Goal: Task Accomplishment & Management: Manage account settings

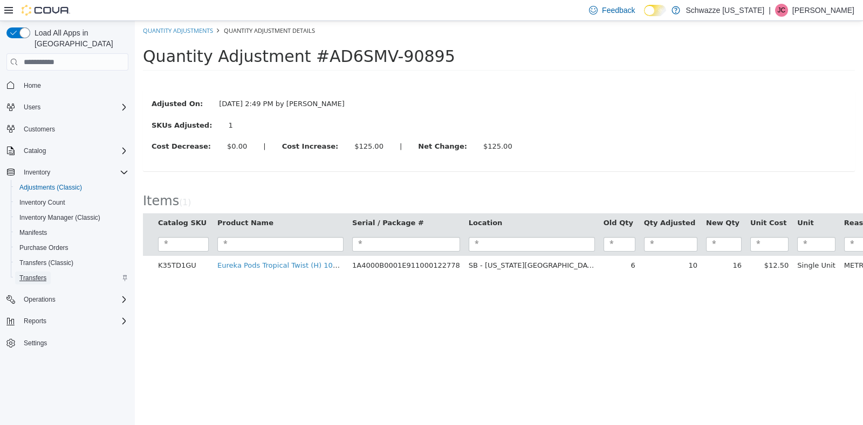
click at [36, 274] on span "Transfers" at bounding box center [32, 278] width 27 height 9
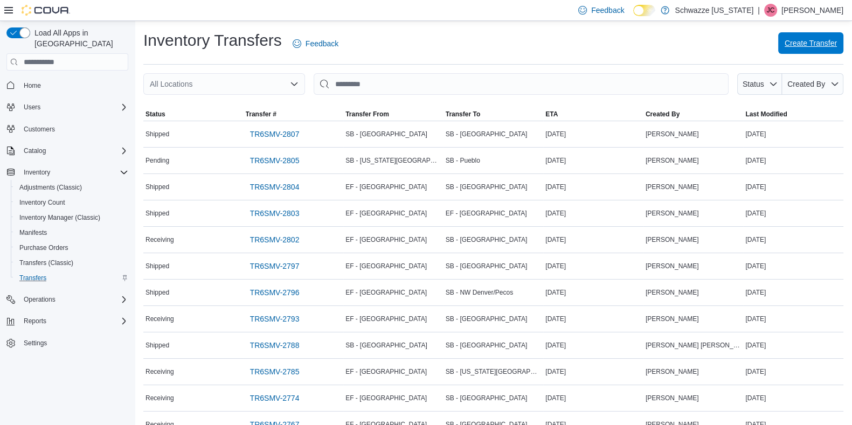
click at [807, 44] on span "Create Transfer" at bounding box center [811, 43] width 52 height 11
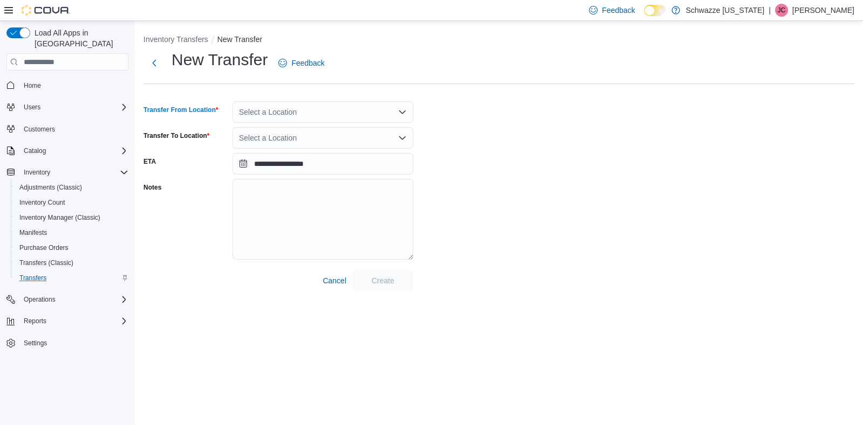
click at [261, 101] on div "Select a Location" at bounding box center [322, 112] width 181 height 22
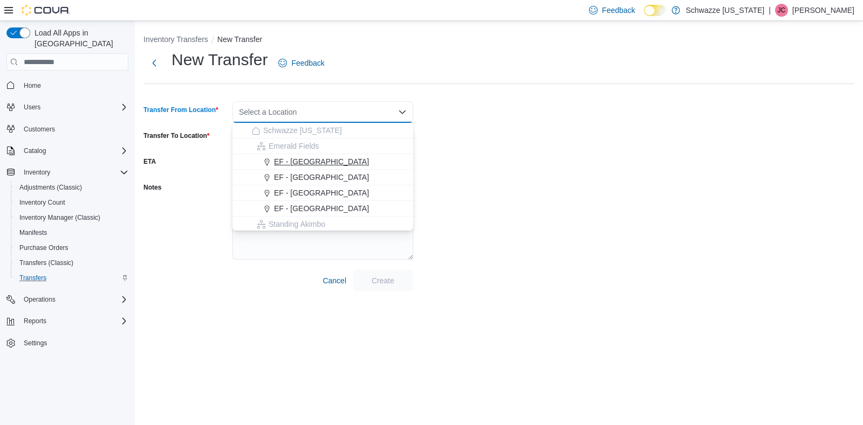
click at [305, 161] on span "EF - [GEOGRAPHIC_DATA]" at bounding box center [321, 161] width 95 height 11
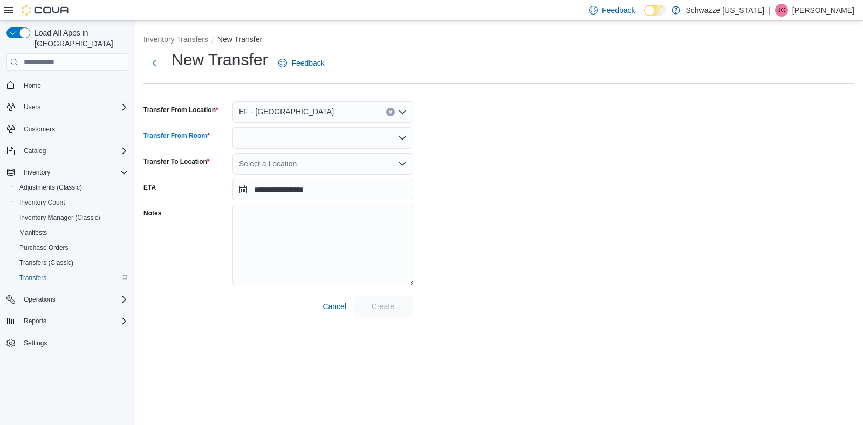
click at [283, 140] on div at bounding box center [322, 138] width 181 height 22
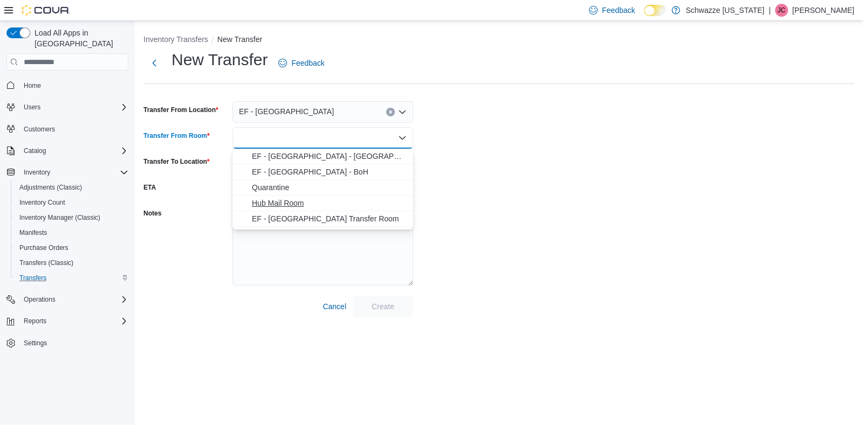
click at [297, 201] on span "Hub Mail Room" at bounding box center [329, 203] width 155 height 11
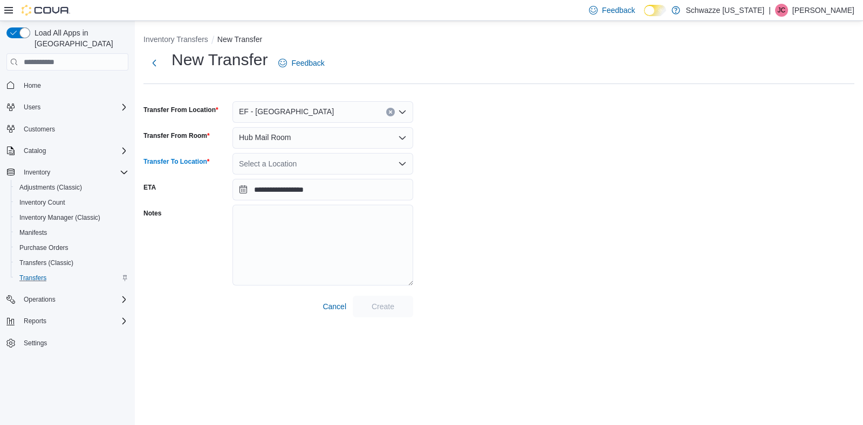
click at [276, 164] on div "Select a Location" at bounding box center [322, 164] width 181 height 22
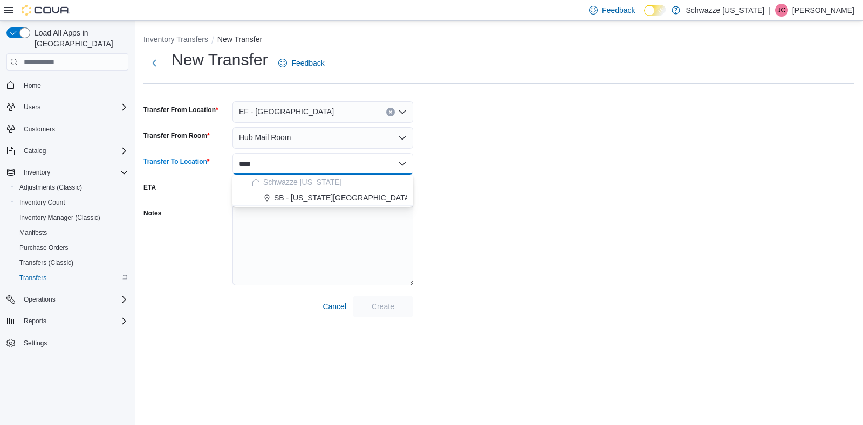
type input "****"
click at [328, 196] on span "SB - [US_STATE][GEOGRAPHIC_DATA]" at bounding box center [342, 197] width 137 height 11
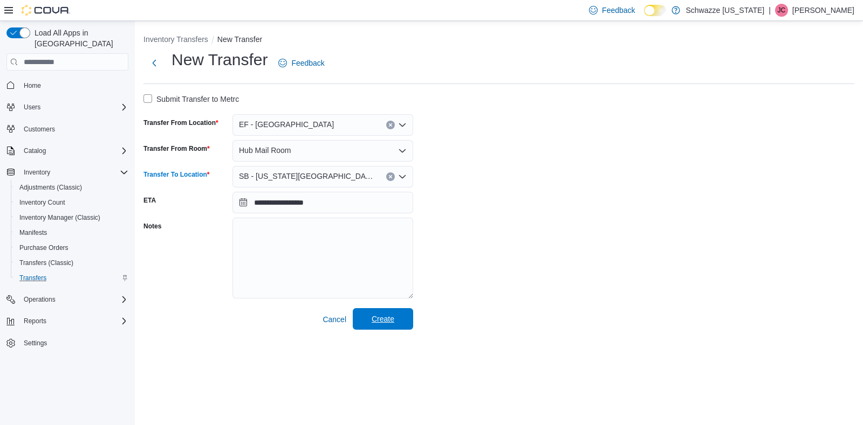
click at [398, 320] on span "Create" at bounding box center [382, 319] width 47 height 22
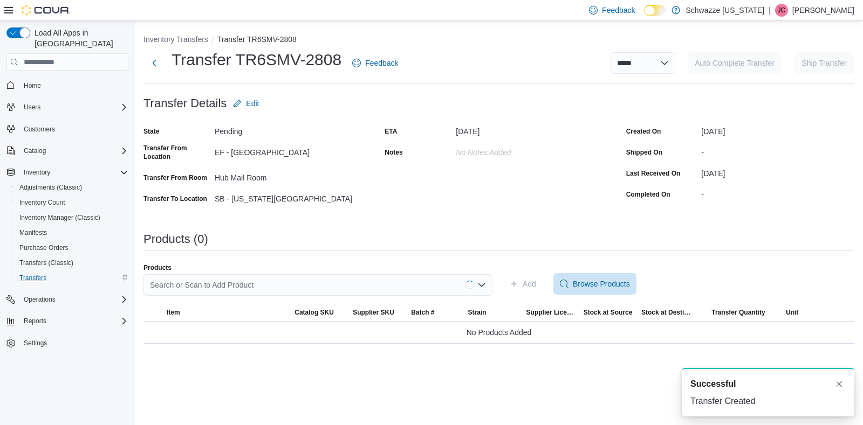
click at [194, 280] on div "Search or Scan to Add Product" at bounding box center [317, 285] width 349 height 22
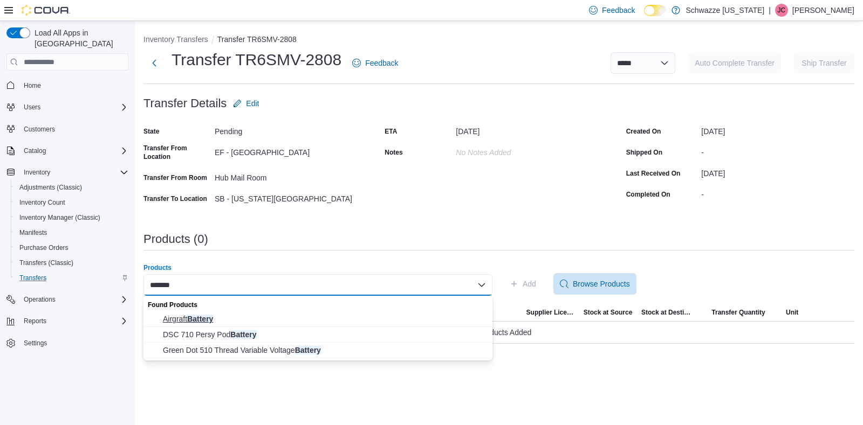
type input "*******"
click at [208, 316] on span "Airgraft Battery" at bounding box center [324, 319] width 323 height 11
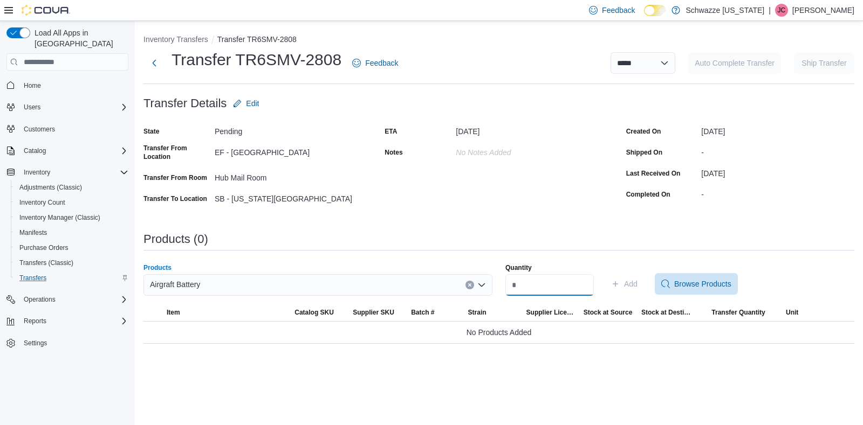
click at [536, 286] on input "Quantity" at bounding box center [549, 285] width 88 height 22
type input "*"
click at [637, 283] on span "Add" at bounding box center [630, 284] width 13 height 11
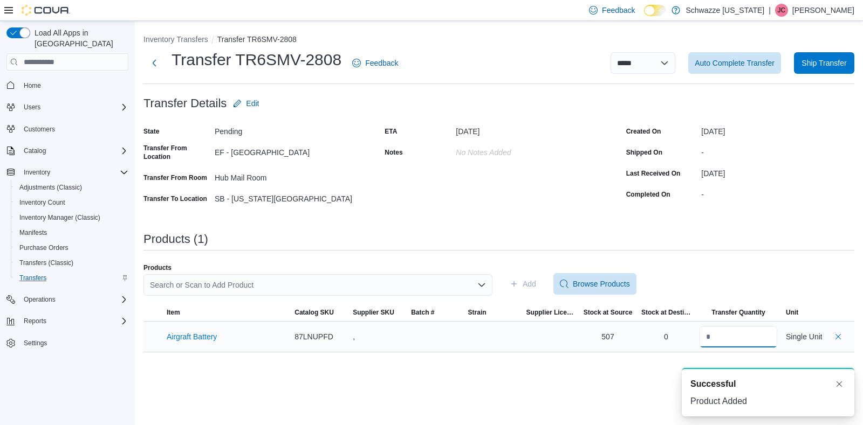
click at [714, 338] on input "number" at bounding box center [738, 337] width 78 height 22
type input "***"
click at [639, 371] on div "**********" at bounding box center [499, 223] width 728 height 404
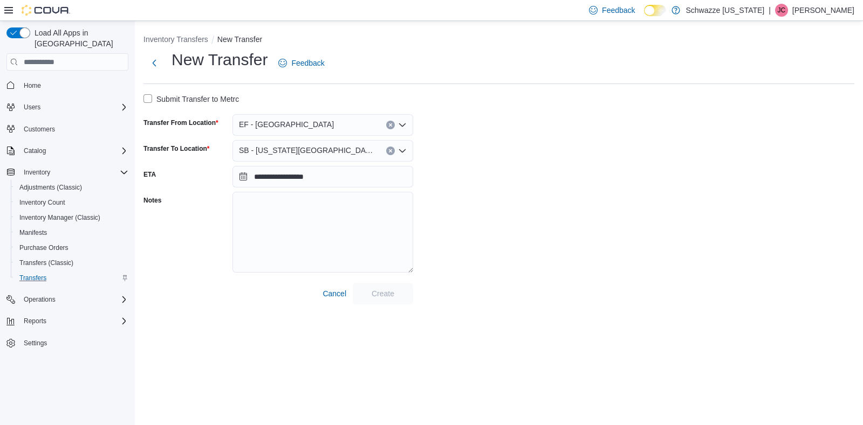
click at [180, 44] on li "Inventory Transfers" at bounding box center [180, 39] width 74 height 11
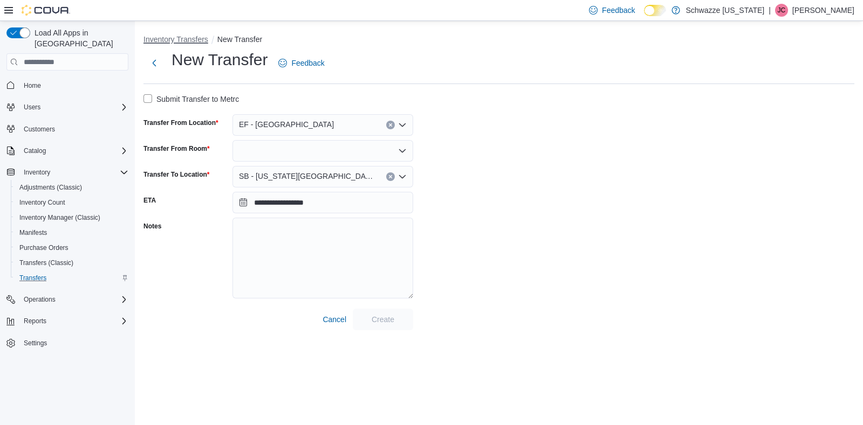
click at [180, 38] on button "Inventory Transfers" at bounding box center [175, 39] width 65 height 9
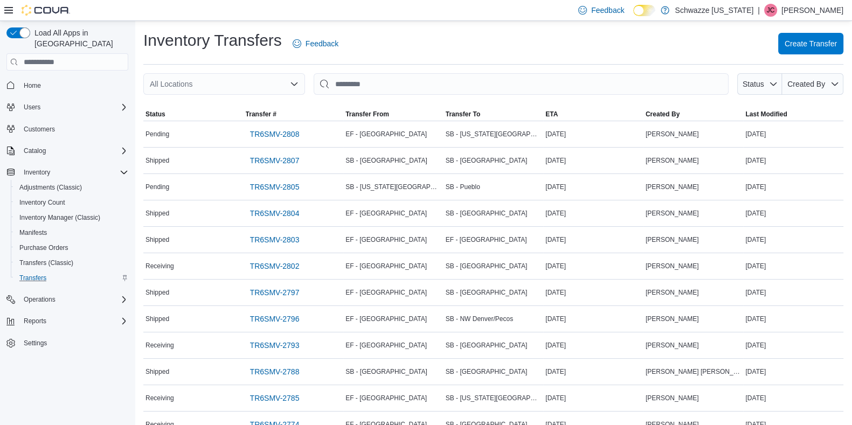
click at [218, 79] on div "All Locations" at bounding box center [224, 84] width 162 height 22
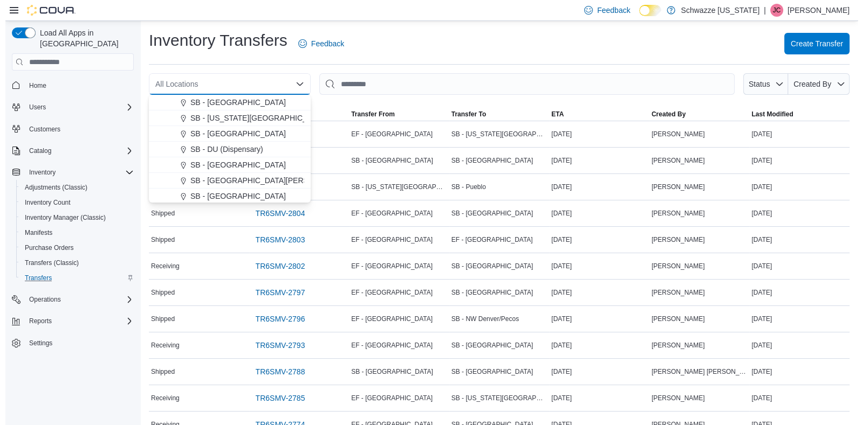
scroll to position [221, 0]
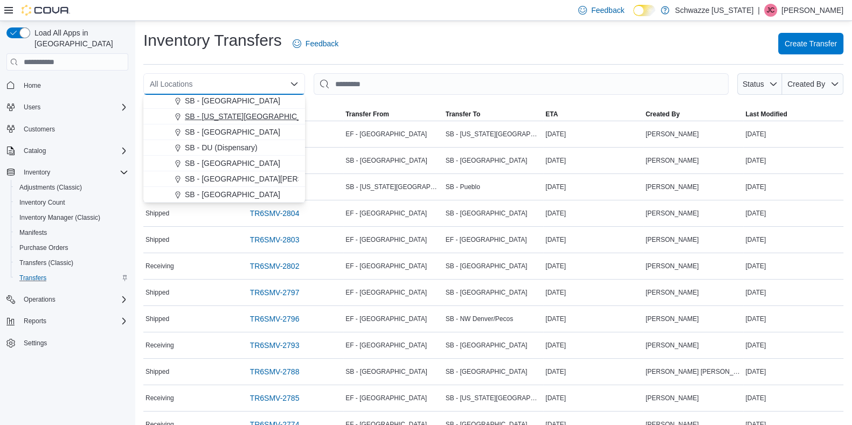
click at [231, 116] on span "SB - [US_STATE][GEOGRAPHIC_DATA]" at bounding box center [253, 116] width 137 height 11
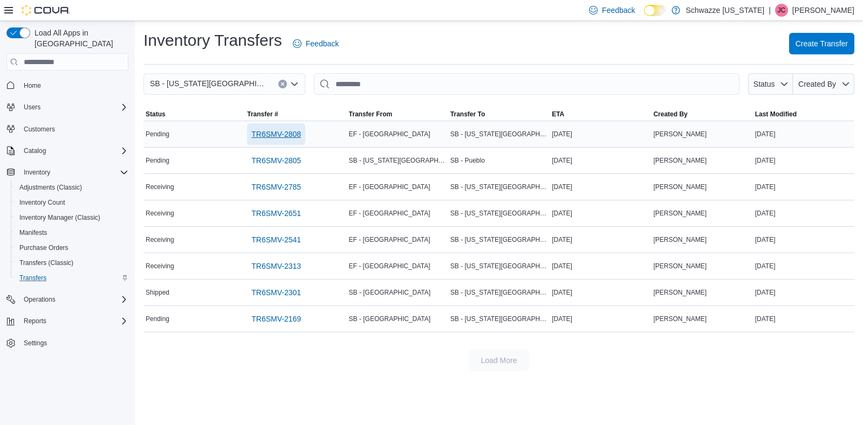
click at [283, 130] on span "TR6SMV-2808" at bounding box center [276, 134] width 50 height 11
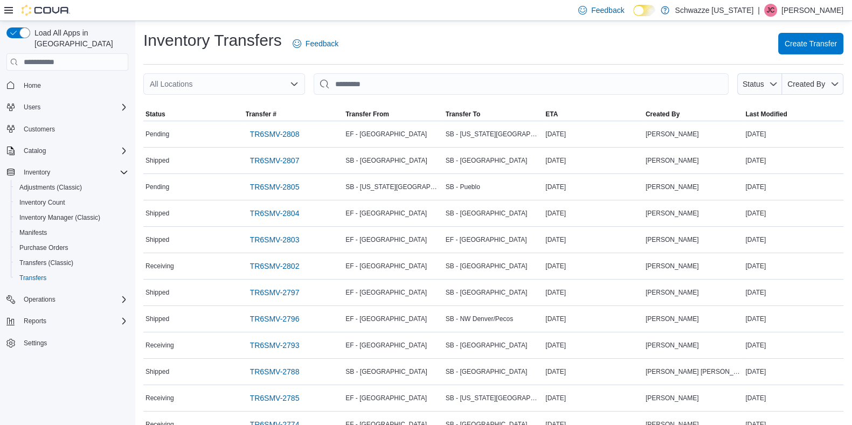
click at [220, 86] on div "All Locations" at bounding box center [224, 84] width 162 height 22
click at [225, 95] on div at bounding box center [493, 101] width 700 height 13
click at [213, 82] on div "All Locations" at bounding box center [224, 84] width 162 height 22
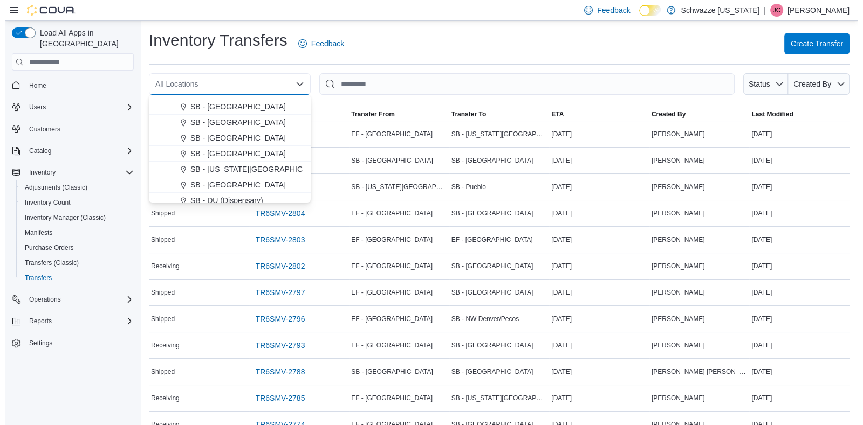
scroll to position [169, 0]
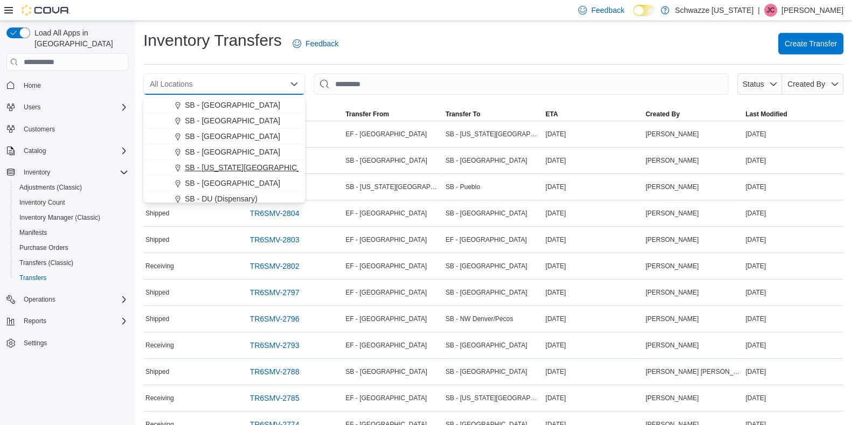
click at [233, 164] on span "SB - [US_STATE][GEOGRAPHIC_DATA]" at bounding box center [253, 167] width 137 height 11
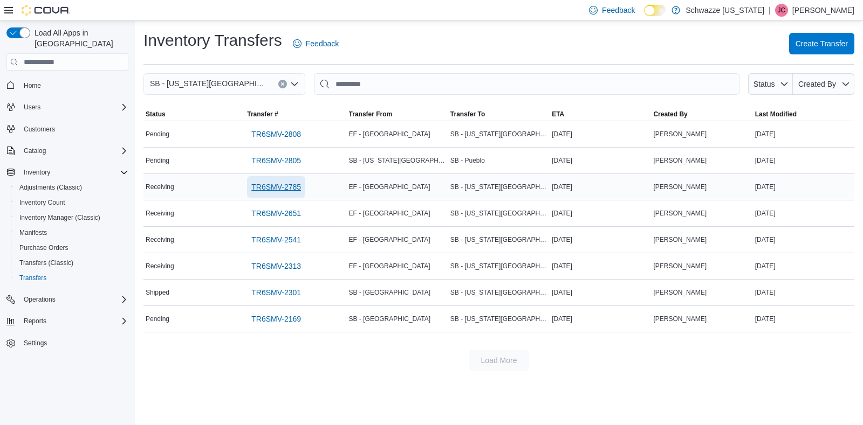
click at [280, 182] on span "TR6SMV-2785" at bounding box center [276, 187] width 50 height 11
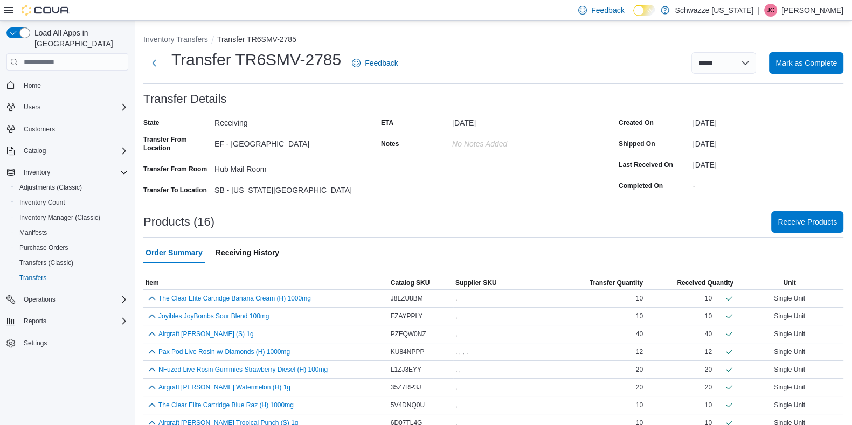
click at [544, 254] on div "Order Summary Receiving History" at bounding box center [493, 253] width 700 height 22
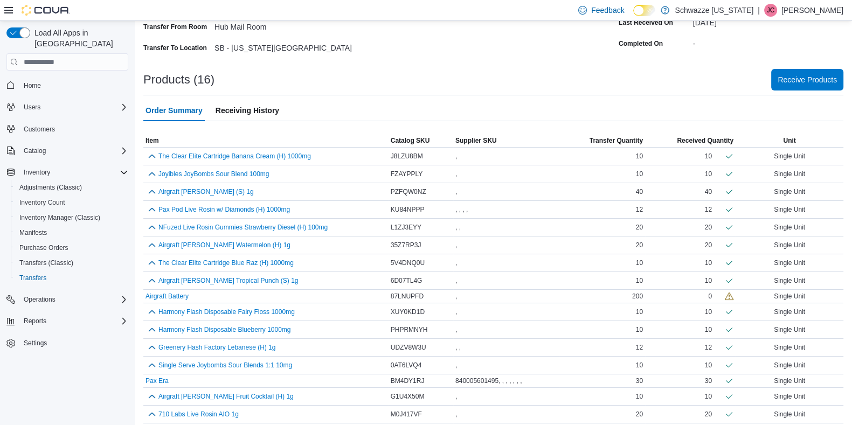
scroll to position [147, 0]
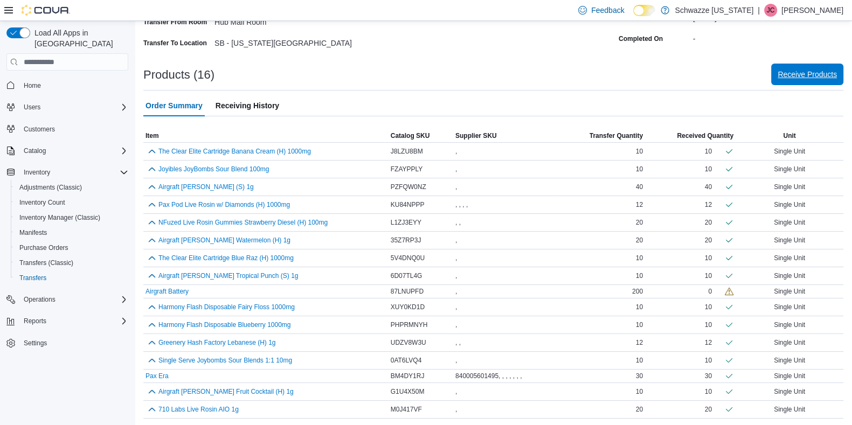
click at [827, 74] on span "Receive Products" at bounding box center [807, 74] width 59 height 11
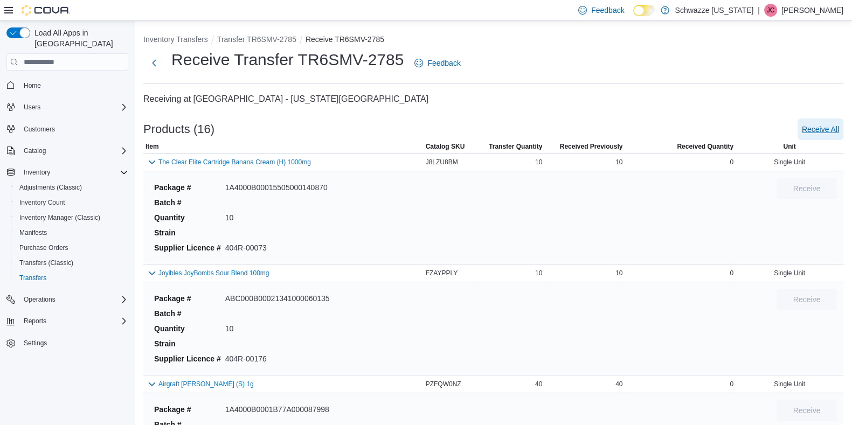
click at [816, 125] on span "Receive All" at bounding box center [820, 129] width 37 height 11
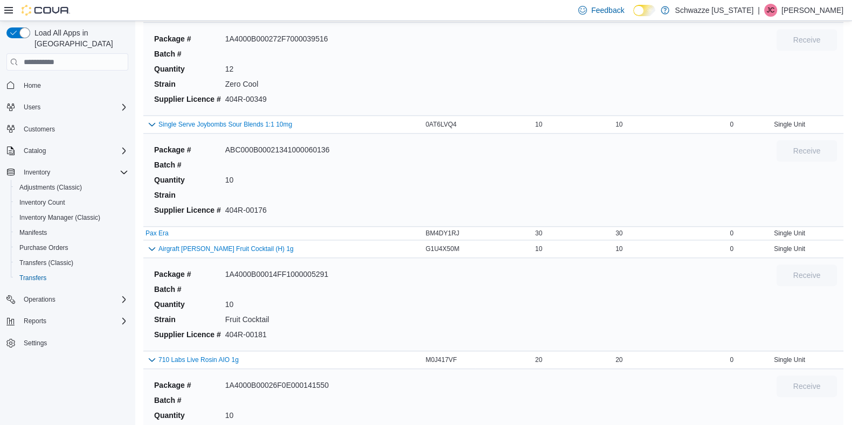
scroll to position [1449, 0]
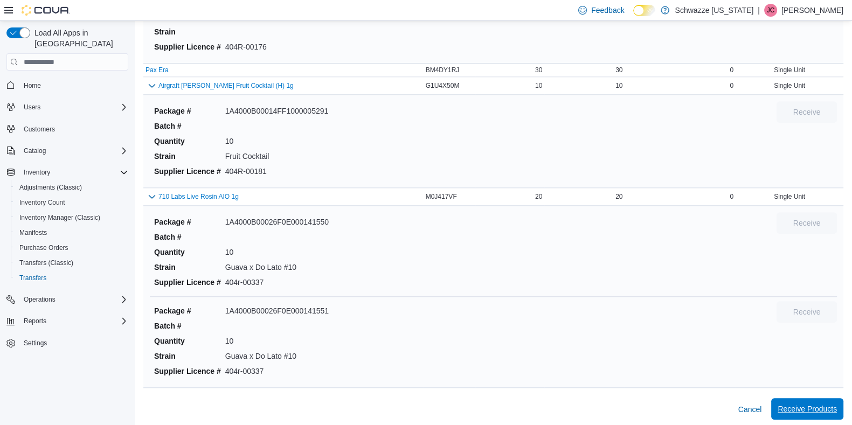
click at [814, 407] on span "Receive Products" at bounding box center [807, 409] width 59 height 11
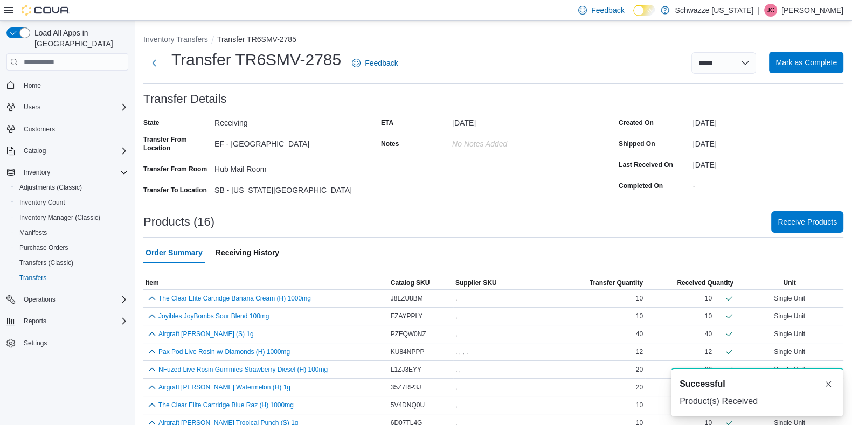
click at [829, 61] on span "Mark as Complete" at bounding box center [806, 62] width 61 height 11
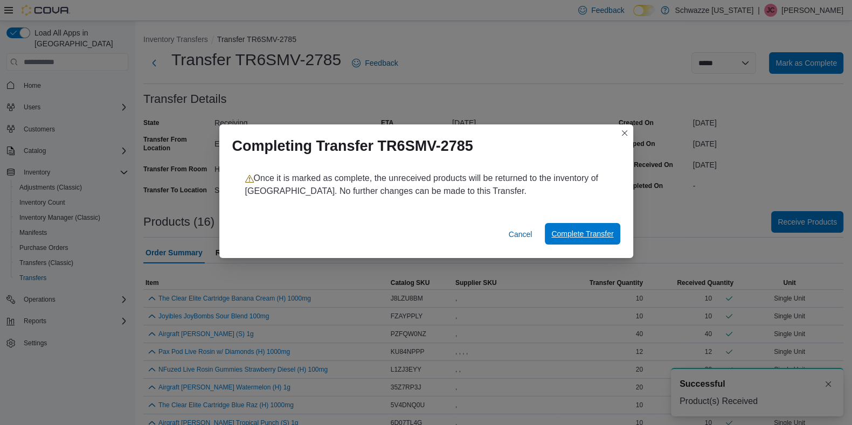
click at [587, 233] on span "Complete Transfer" at bounding box center [583, 234] width 62 height 11
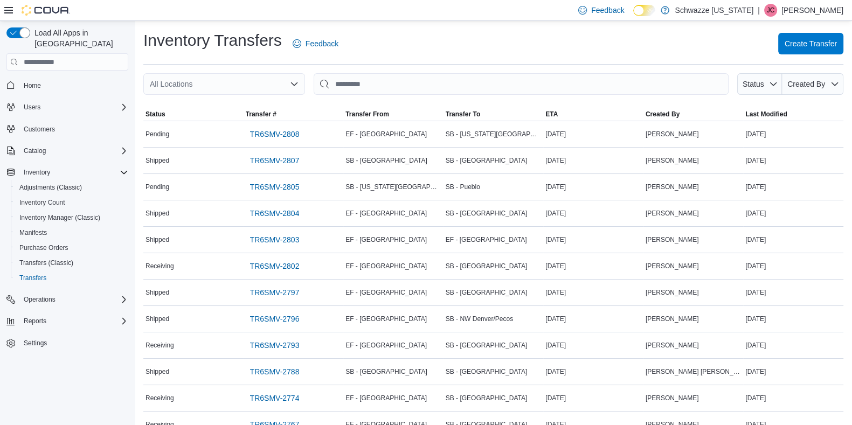
click at [236, 82] on div "All Locations" at bounding box center [224, 84] width 162 height 22
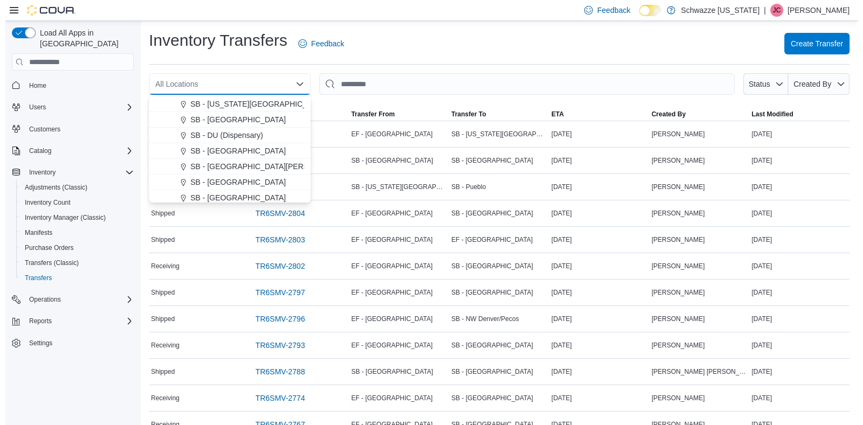
scroll to position [234, 0]
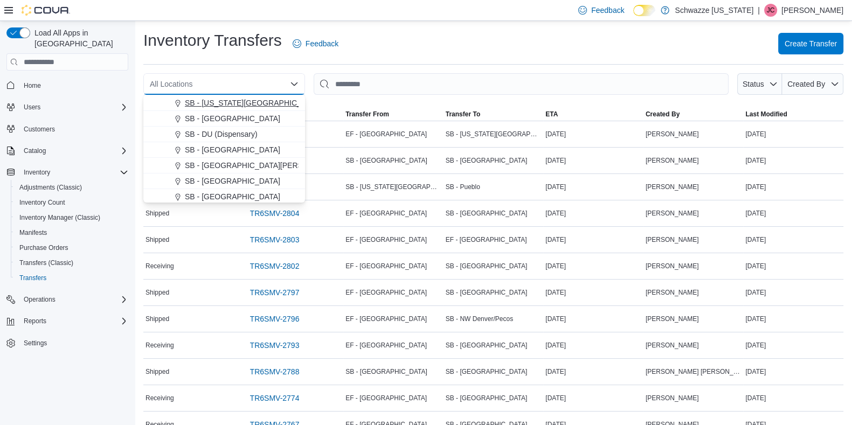
click at [233, 99] on span "SB - [US_STATE][GEOGRAPHIC_DATA]" at bounding box center [253, 103] width 137 height 11
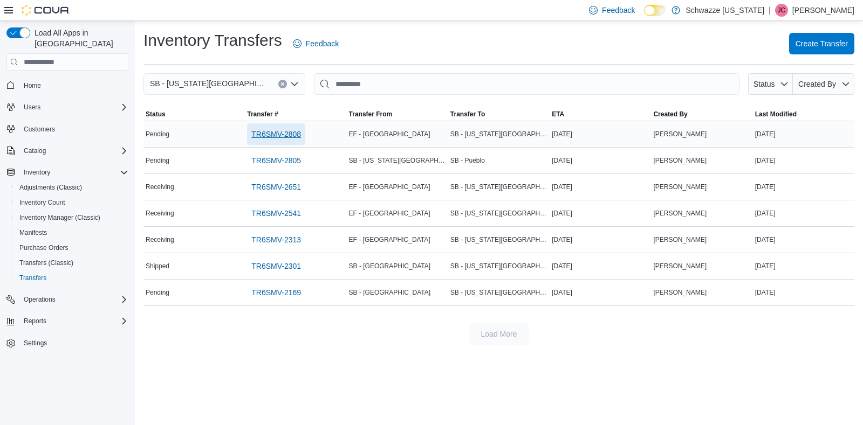
click at [288, 130] on span "TR6SMV-2808" at bounding box center [276, 134] width 50 height 11
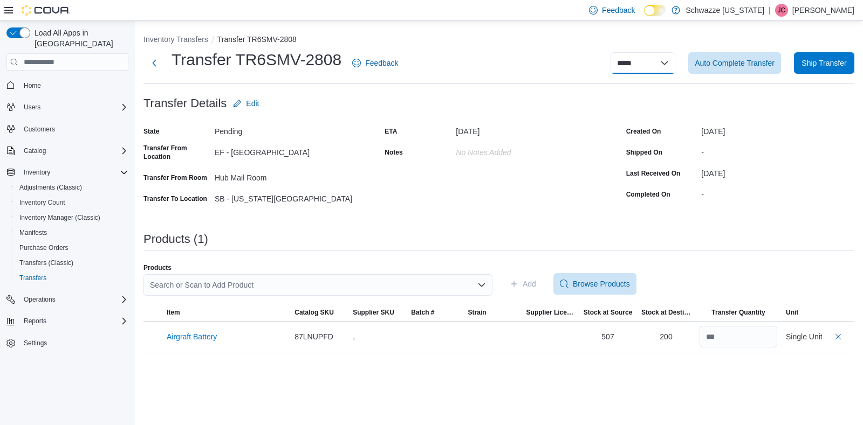
click at [664, 60] on select "**********" at bounding box center [642, 63] width 65 height 22
select select "**********"
click at [610, 52] on select "**********" at bounding box center [642, 63] width 65 height 22
select select
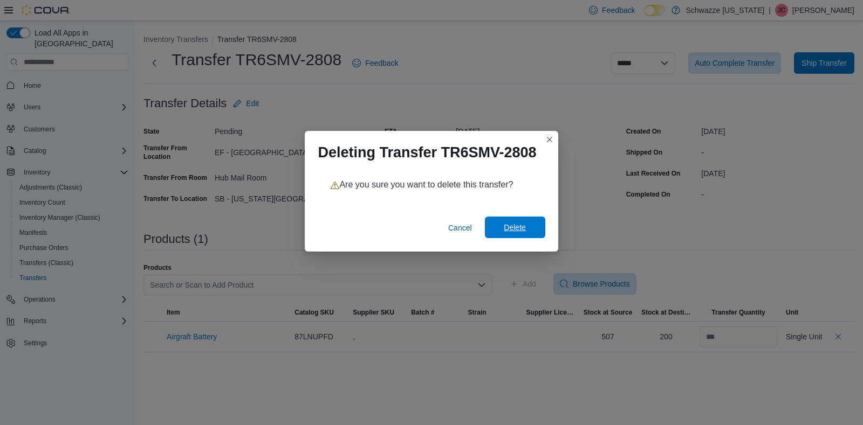
click at [529, 226] on span "Delete" at bounding box center [514, 228] width 47 height 22
